Goal: Task Accomplishment & Management: Complete application form

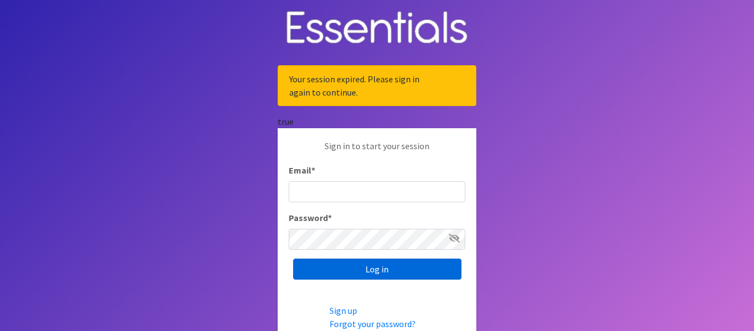
type input "[EMAIL_ADDRESS][DOMAIN_NAME]"
click at [373, 263] on input "Log in" at bounding box center [377, 268] width 168 height 21
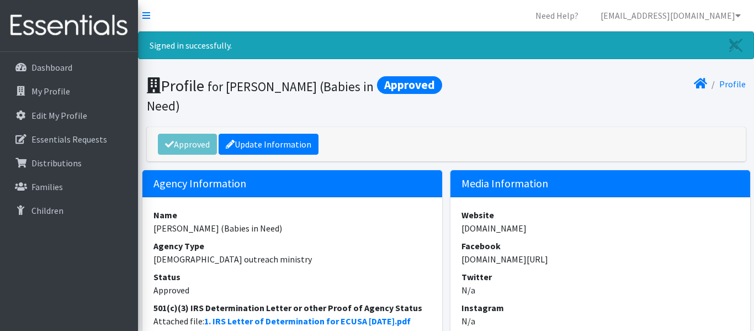
click at [54, 141] on p "Essentials Requests" at bounding box center [69, 139] width 76 height 11
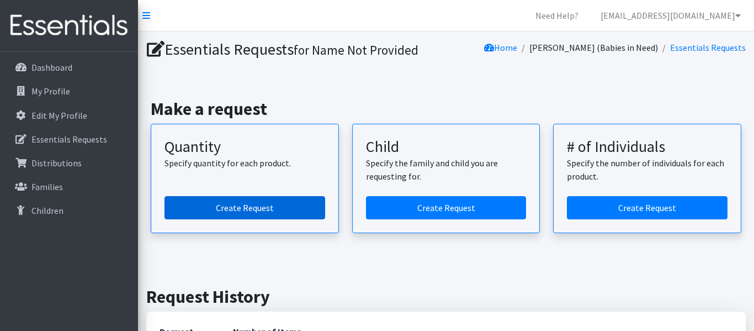
click at [229, 207] on link "Create Request" at bounding box center [245, 207] width 161 height 23
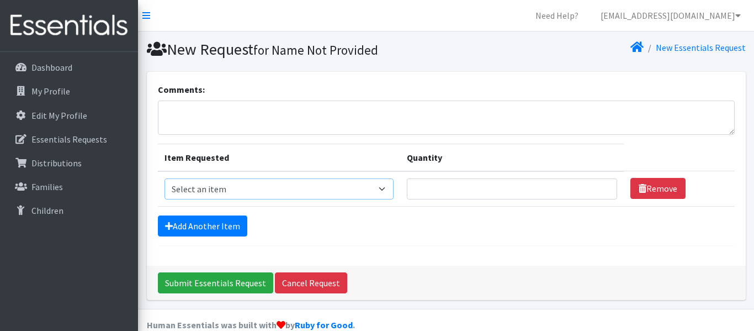
click at [374, 187] on select "Select an item Diaper (Size 2) Diaper (Size 3) Diaper (Size 4) Diaper (Size 5) …" at bounding box center [279, 188] width 229 height 21
select select "2961"
click at [165, 178] on select "Select an item Diaper (Size 2) Diaper (Size 3) Diaper (Size 4) Diaper (Size 5) …" at bounding box center [279, 188] width 229 height 21
click at [411, 188] on input "Quantity" at bounding box center [512, 188] width 210 height 21
type input "400"
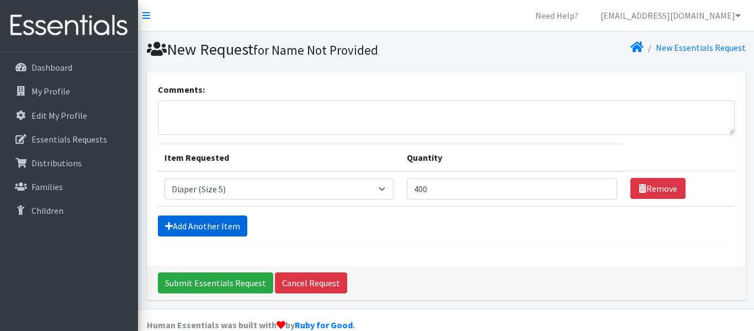
click at [199, 228] on link "Add Another Item" at bounding box center [202, 225] width 89 height 21
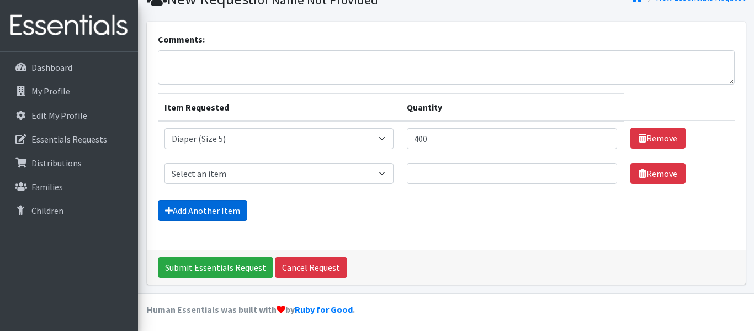
scroll to position [54, 0]
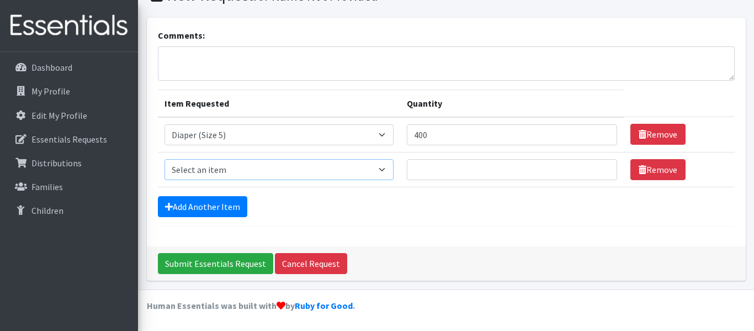
click at [377, 167] on select "Select an item Diaper (Size 2) Diaper (Size 3) Diaper (Size 4) Diaper (Size 5) …" at bounding box center [279, 169] width 229 height 21
select select "2950"
click at [165, 159] on select "Select an item Diaper (Size 2) Diaper (Size 3) Diaper (Size 4) Diaper (Size 5) …" at bounding box center [279, 169] width 229 height 21
click at [411, 168] on input "Quantity" at bounding box center [512, 169] width 210 height 21
type input "400"
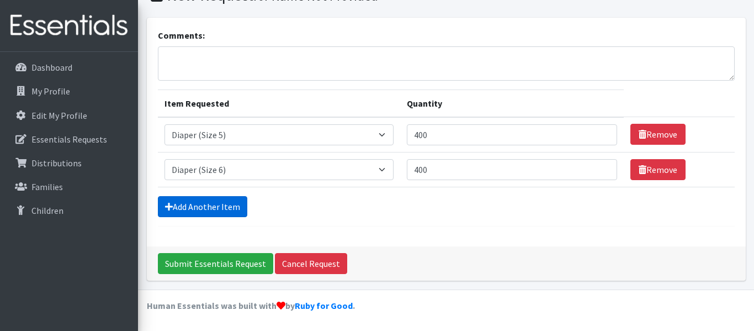
click at [224, 212] on link "Add Another Item" at bounding box center [202, 206] width 89 height 21
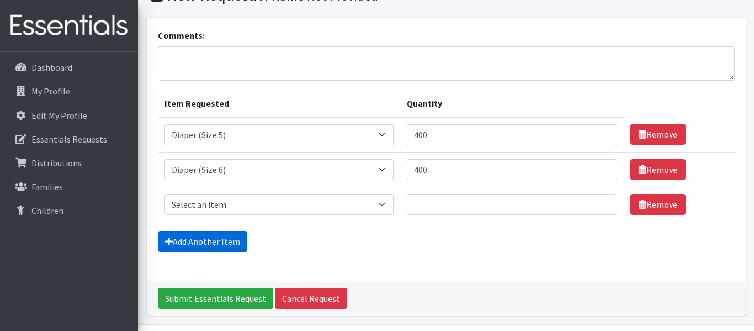
scroll to position [89, 0]
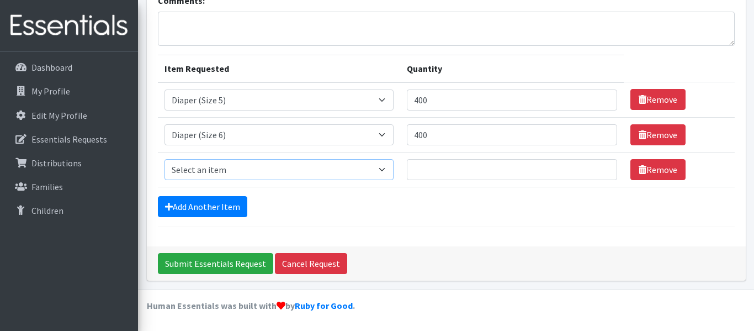
click at [377, 167] on select "Select an item Diaper (Size 2) Diaper (Size 3) Diaper (Size 4) Diaper (Size 5) …" at bounding box center [279, 169] width 229 height 21
select select "14382"
click at [165, 159] on select "Select an item Diaper (Size 2) Diaper (Size 3) Diaper (Size 4) Diaper (Size 5) …" at bounding box center [279, 169] width 229 height 21
click at [414, 171] on input "Quantity" at bounding box center [512, 169] width 210 height 21
type input "4"
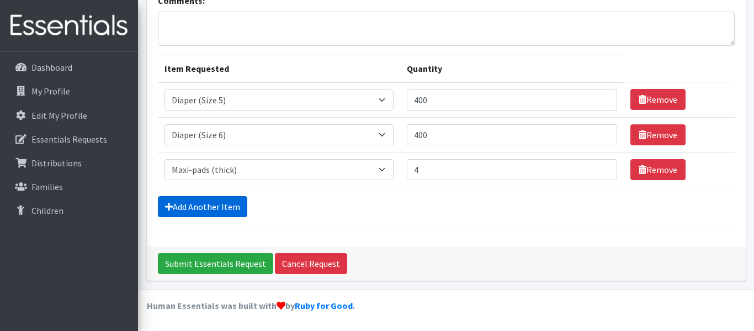
click at [210, 207] on link "Add Another Item" at bounding box center [202, 206] width 89 height 21
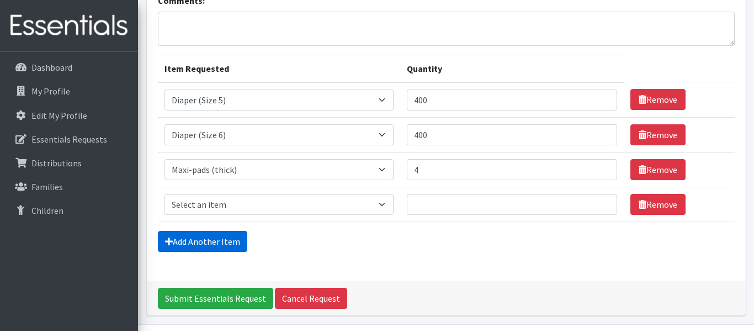
scroll to position [124, 0]
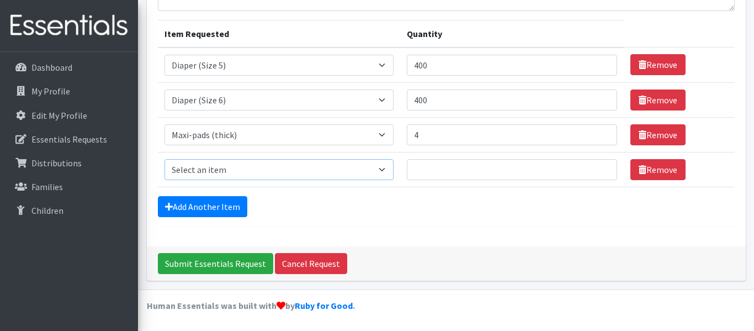
click at [376, 169] on select "Select an item Diaper (Size 2) Diaper (Size 3) Diaper (Size 4) Diaper (Size 5) …" at bounding box center [279, 169] width 229 height 21
select select "14381"
click at [165, 159] on select "Select an item Diaper (Size 2) Diaper (Size 3) Diaper (Size 4) Diaper (Size 5) …" at bounding box center [279, 169] width 229 height 21
click at [414, 167] on input "Quantity" at bounding box center [512, 169] width 210 height 21
type input "4"
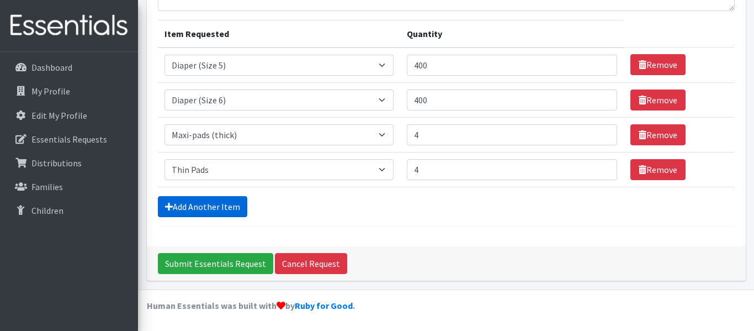
click at [193, 200] on link "Add Another Item" at bounding box center [202, 206] width 89 height 21
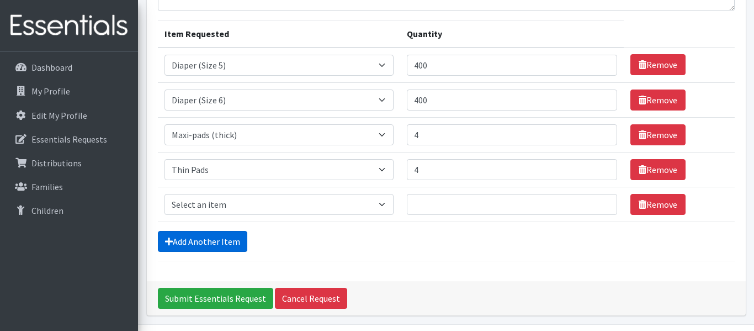
scroll to position [159, 0]
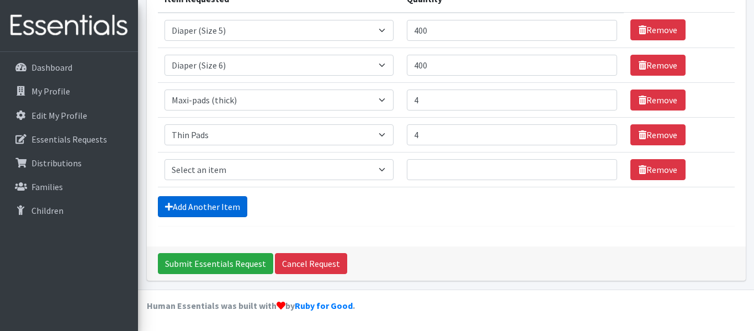
click at [196, 206] on link "Add Another Item" at bounding box center [202, 206] width 89 height 21
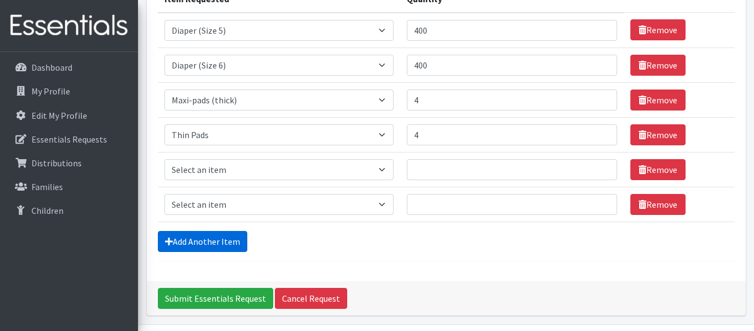
scroll to position [193, 0]
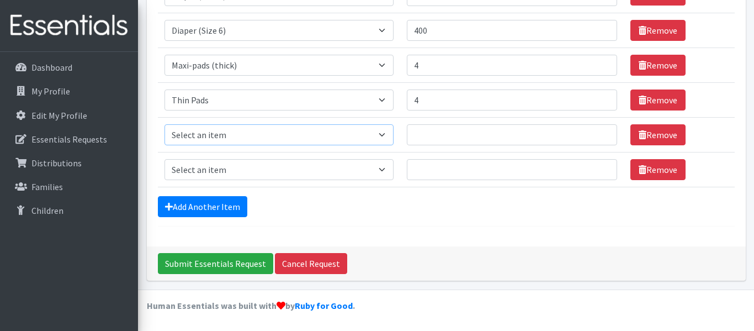
click at [377, 134] on select "Select an item Diaper (Size 2) Diaper (Size 3) Diaper (Size 4) Diaper (Size 5) …" at bounding box center [279, 134] width 229 height 21
select select "2937"
click at [165, 124] on select "Select an item Diaper (Size 2) Diaper (Size 3) Diaper (Size 4) Diaper (Size 5) …" at bounding box center [279, 134] width 229 height 21
click at [412, 134] on input "Quantity" at bounding box center [512, 134] width 210 height 21
type input "54"
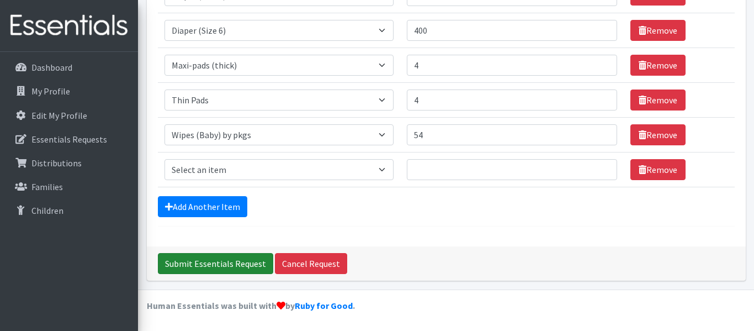
click at [215, 265] on input "Submit Essentials Request" at bounding box center [215, 263] width 115 height 21
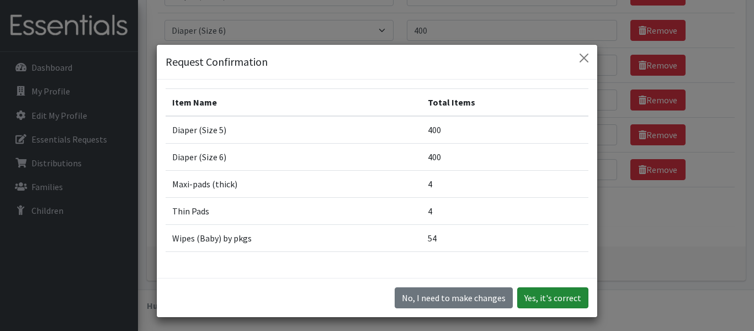
click at [526, 298] on button "Yes, it's correct" at bounding box center [553, 297] width 71 height 21
